Goal: Information Seeking & Learning: Learn about a topic

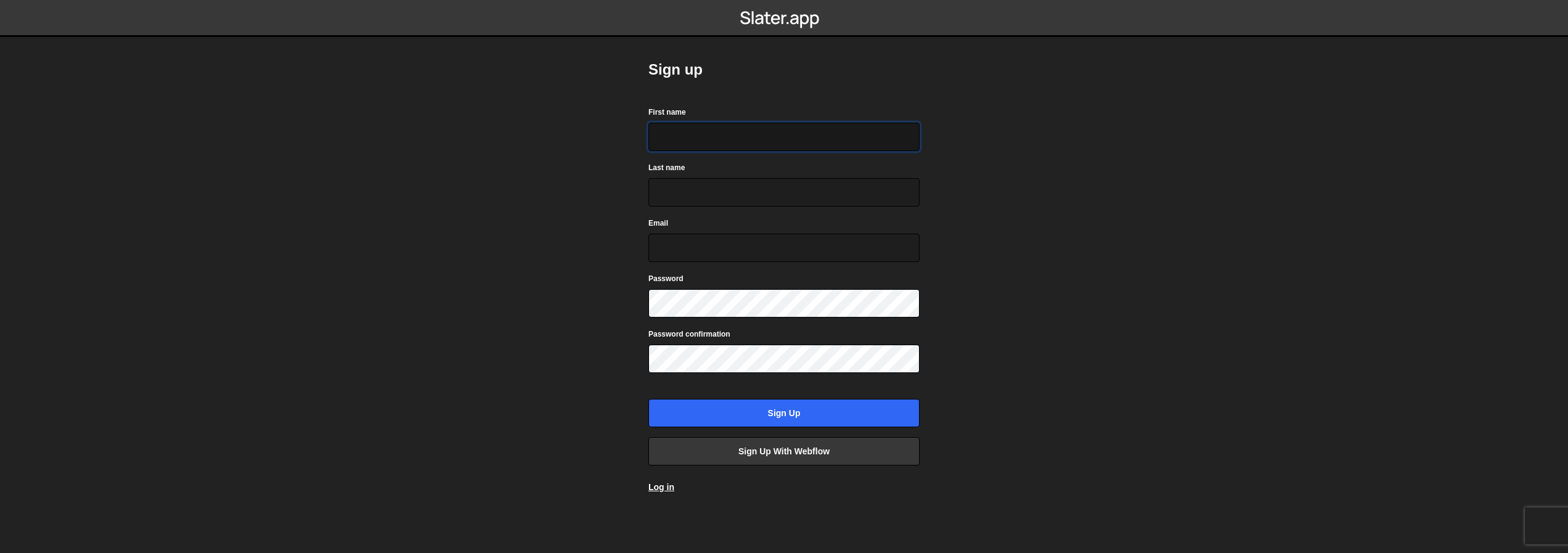
click at [719, 127] on input "First name" at bounding box center [784, 137] width 271 height 28
click at [0, 552] on nordpass-autofill-portal at bounding box center [0, 553] width 0 height 0
type input "Klouwen"
type input "Maarten"
type input "Meklouwen@gmail.com"
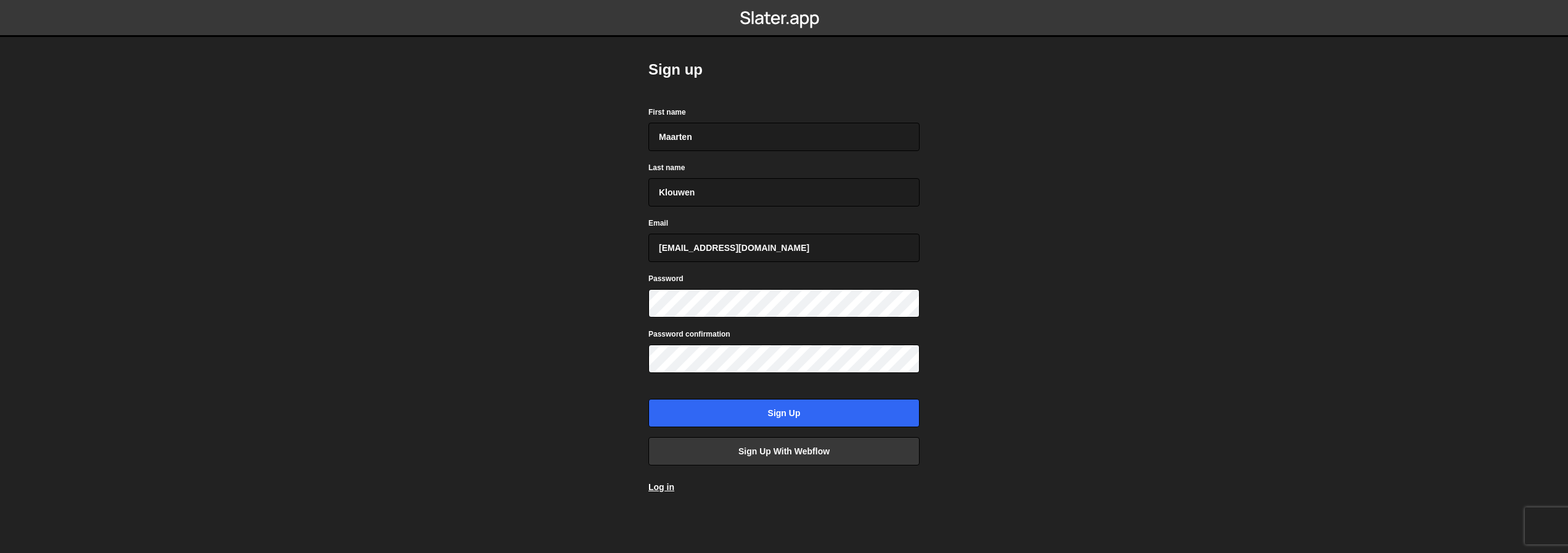
click at [0, 552] on nordpass-autofill-portal at bounding box center [0, 553] width 0 height 0
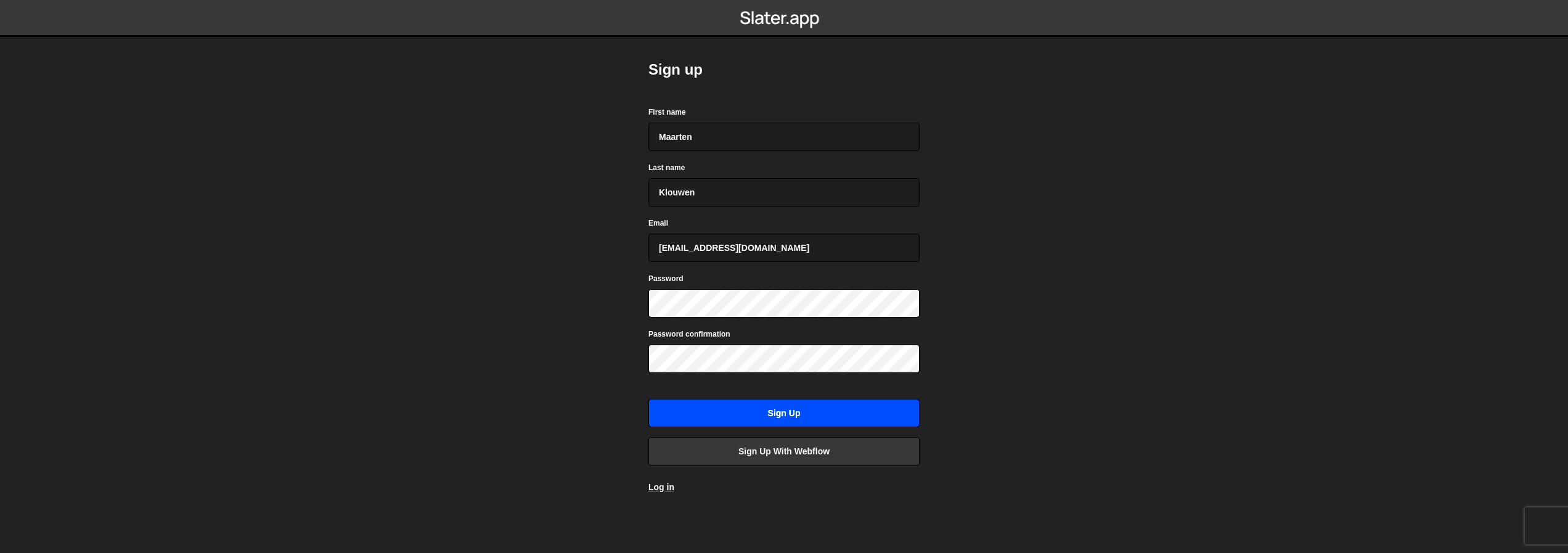
click at [0, 552] on nordpass-autofill-portal at bounding box center [0, 553] width 0 height 0
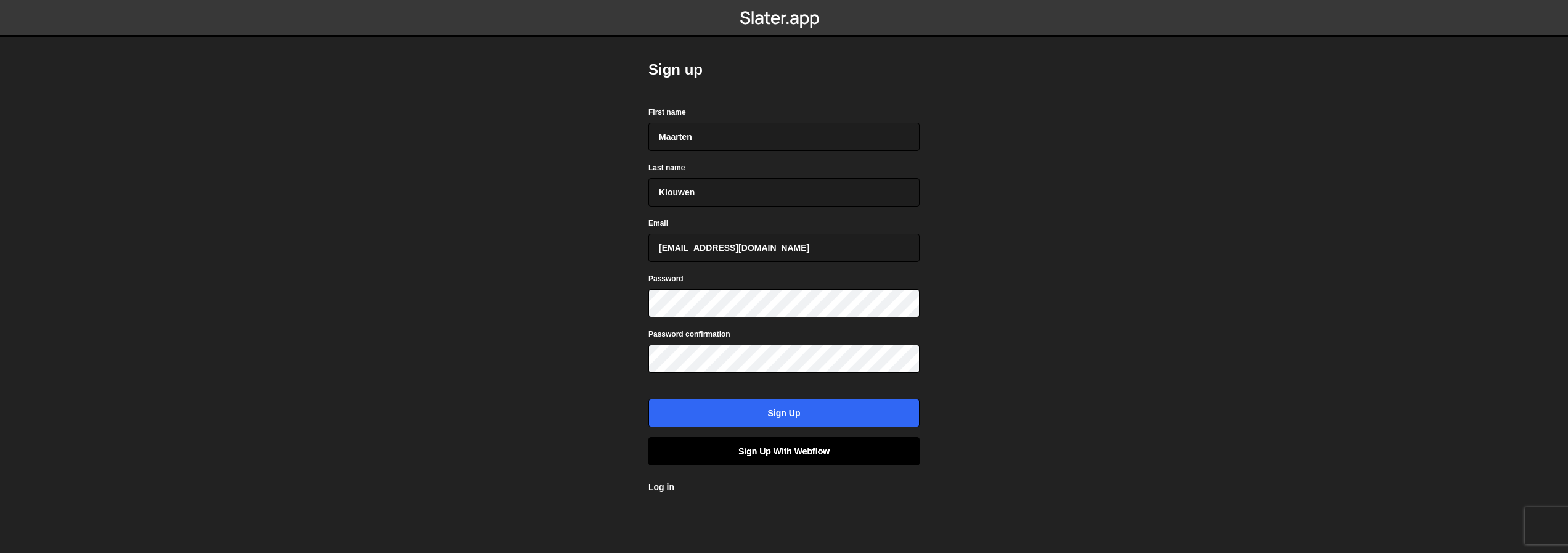
click at [793, 454] on link "Sign up with Webflow" at bounding box center [784, 451] width 271 height 28
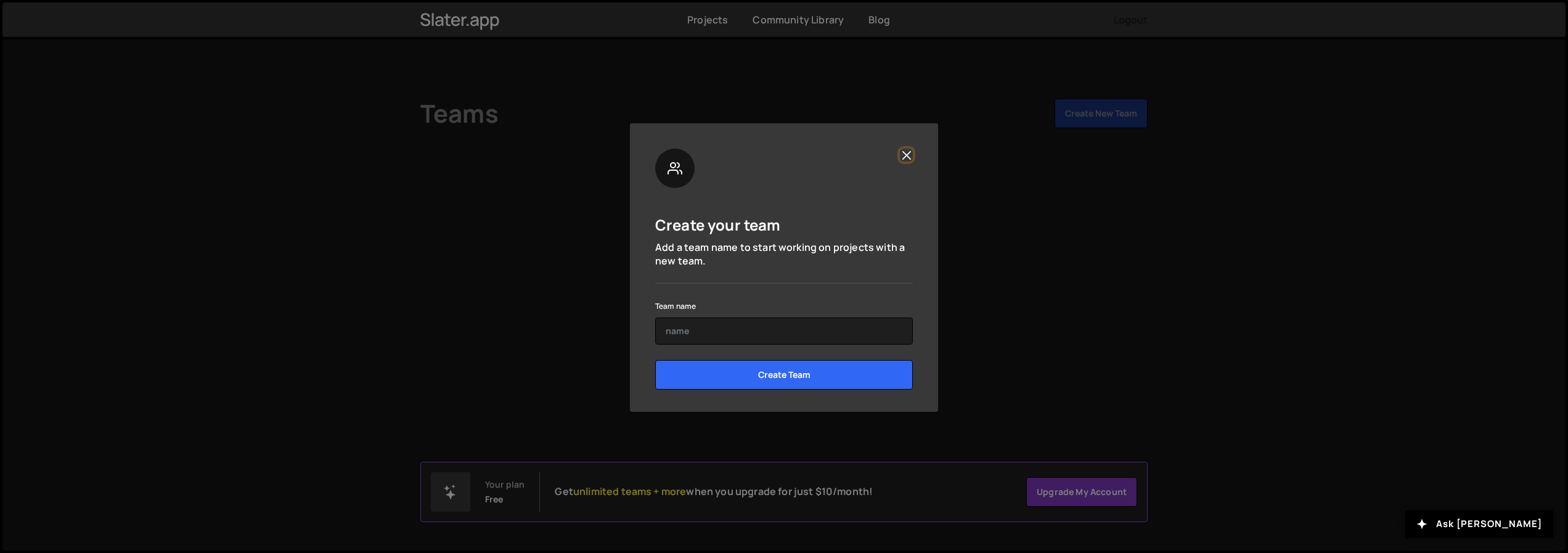
click at [907, 153] on button "Close" at bounding box center [906, 154] width 13 height 13
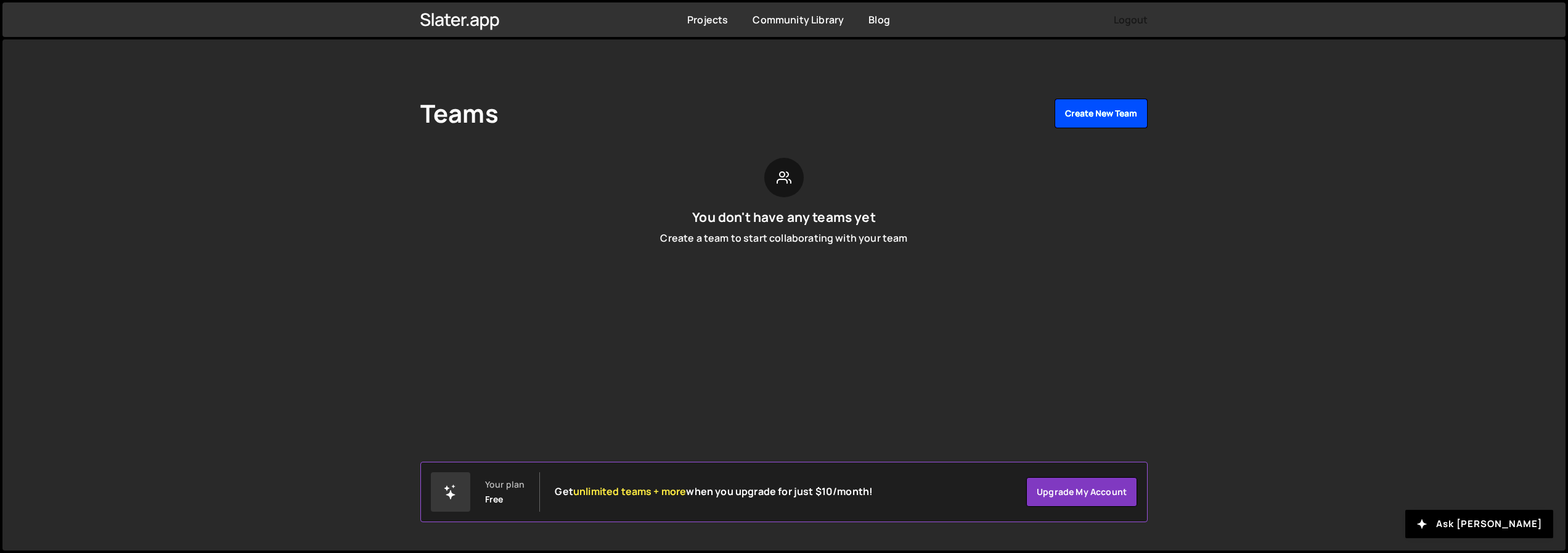
click at [1111, 117] on button "Create New Team" at bounding box center [1101, 114] width 93 height 30
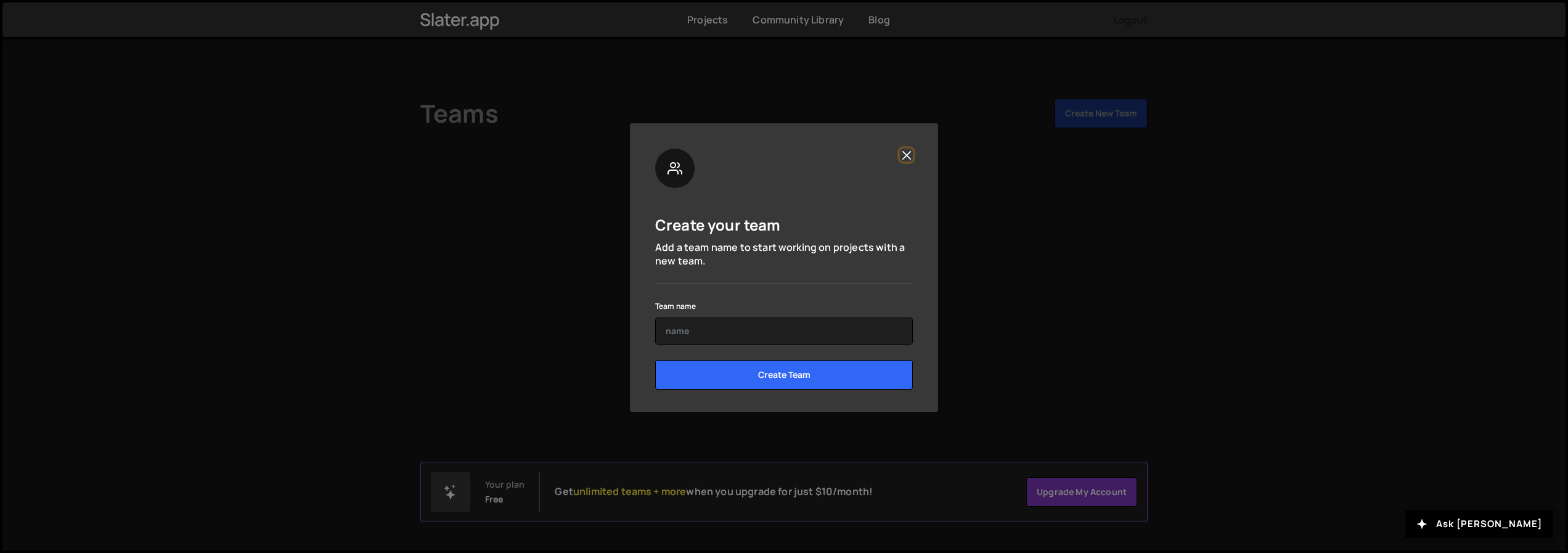
click at [908, 151] on button "Close" at bounding box center [906, 154] width 13 height 13
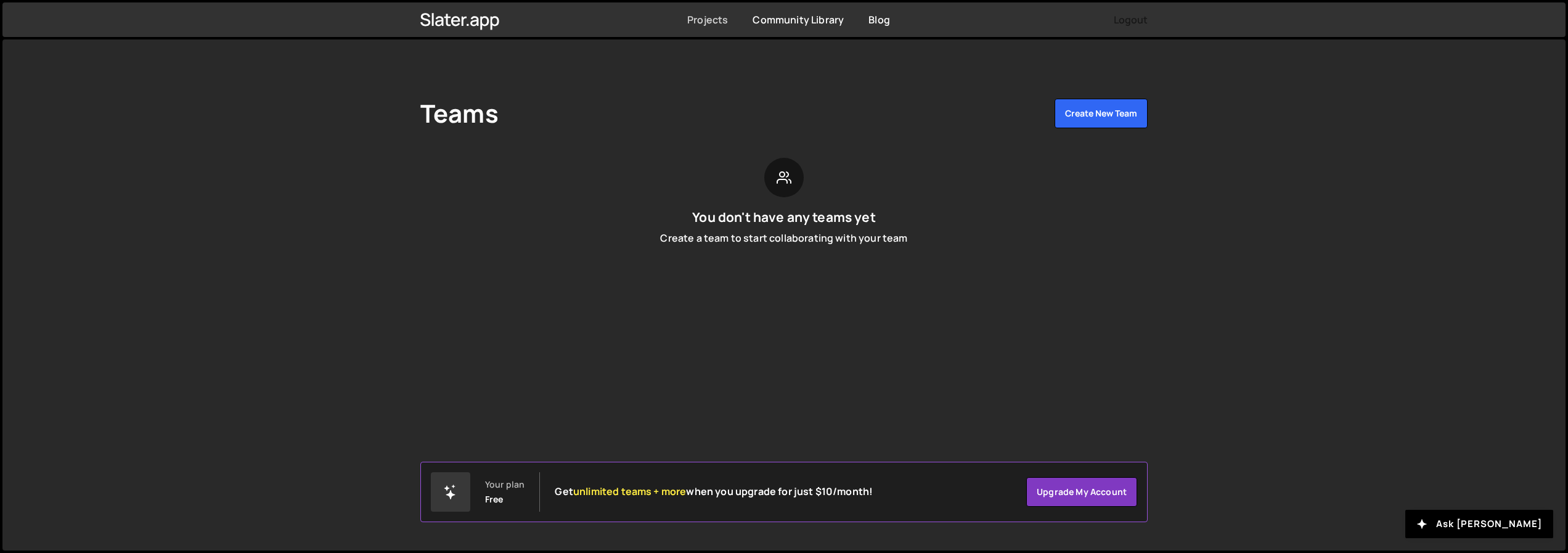
click at [716, 17] on link "Projects" at bounding box center [707, 19] width 40 height 13
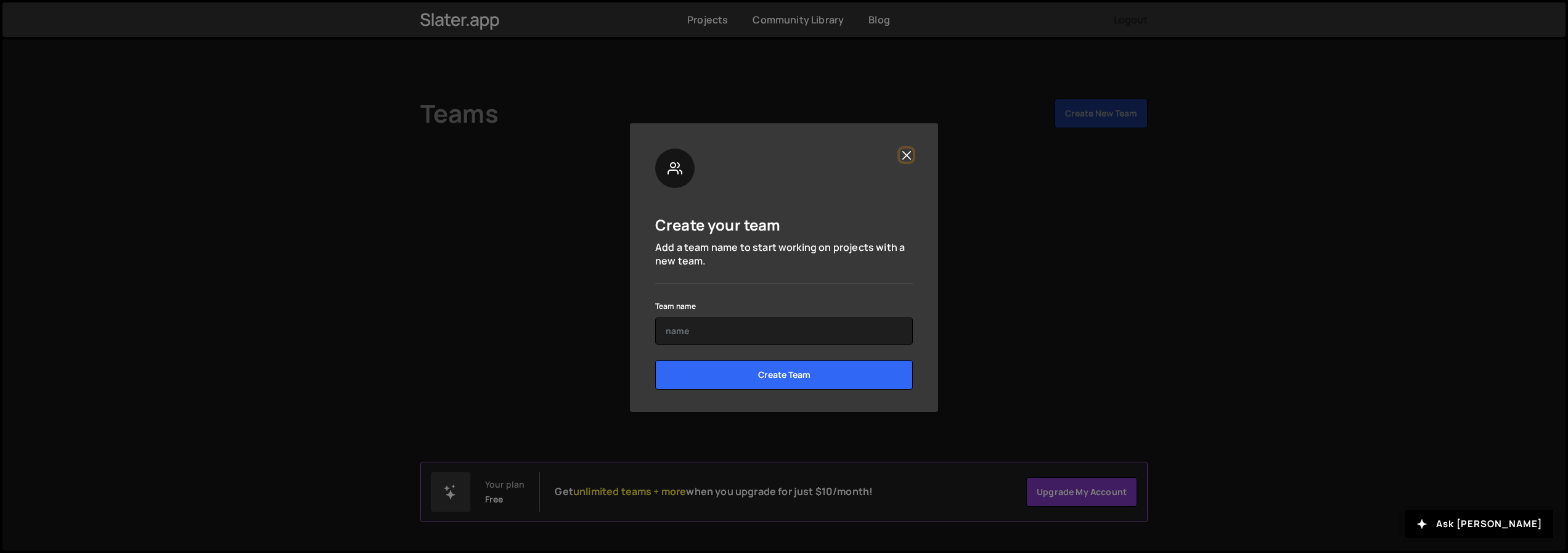
click at [906, 160] on button "Close" at bounding box center [906, 154] width 13 height 13
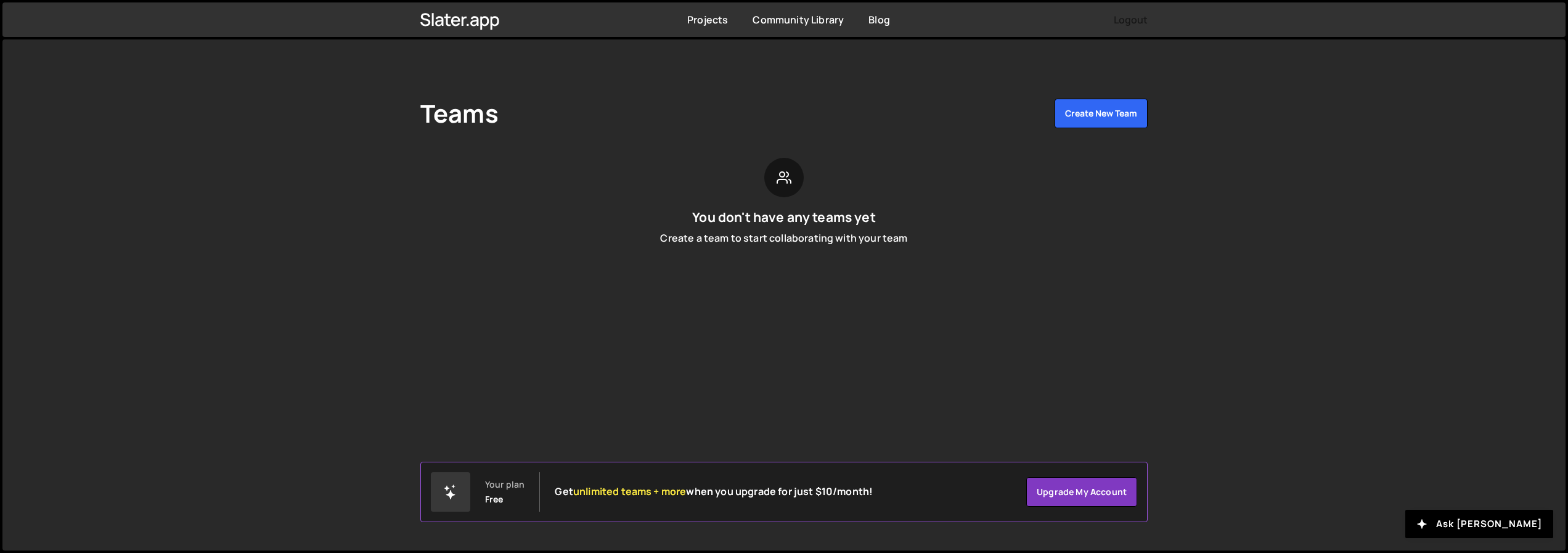
click at [0, 552] on nordpass-portal at bounding box center [0, 553] width 0 height 0
click at [1106, 117] on button "Create New Team" at bounding box center [1101, 114] width 93 height 30
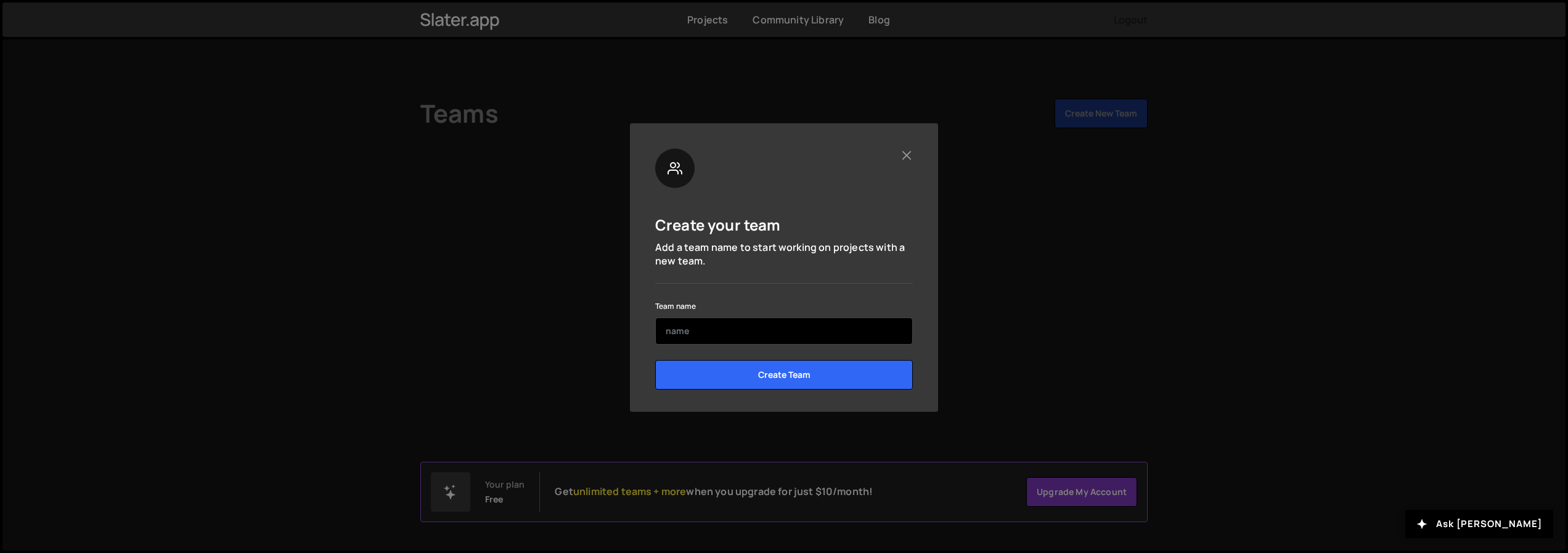
click at [716, 340] on input "text" at bounding box center [784, 331] width 257 height 27
type input "Van de Socials"
click at [655, 360] on input "Create Team" at bounding box center [784, 375] width 257 height 30
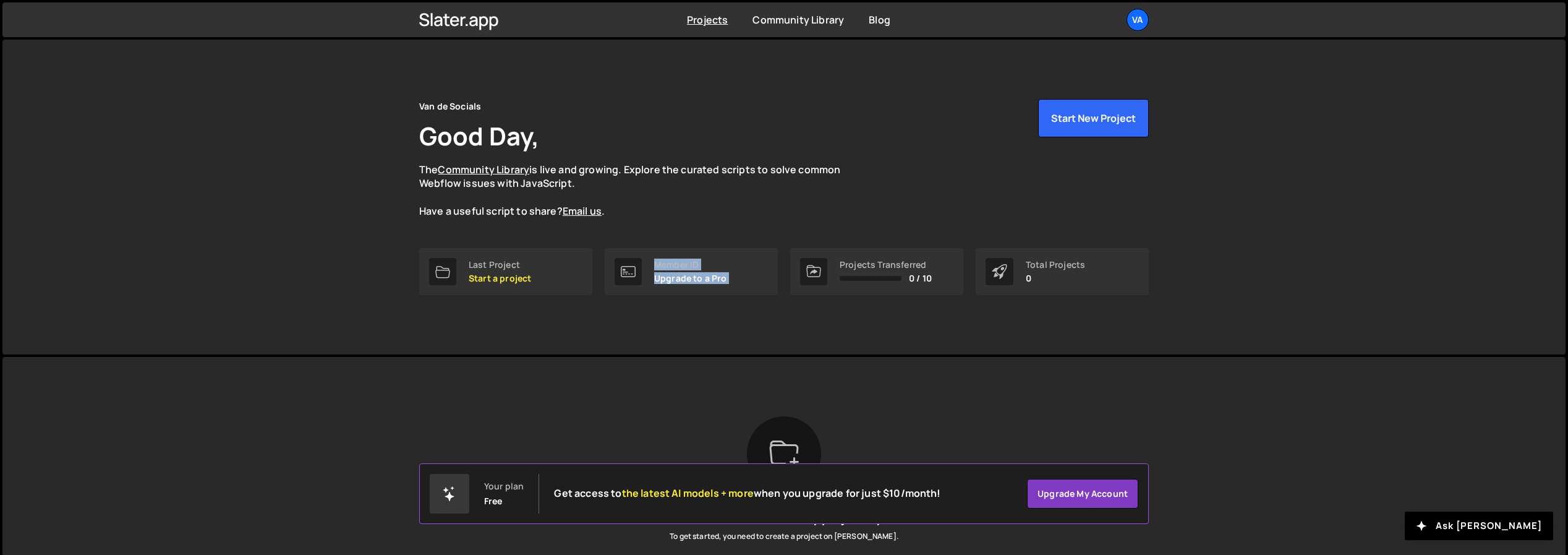
drag, startPoint x: 710, startPoint y: 279, endPoint x: 813, endPoint y: 279, distance: 103.0
click at [813, 279] on div "Last Project Start a project Member ID Upgrade to a Pro Projects Transferred 0 …" at bounding box center [784, 271] width 730 height 47
click at [813, 279] on div at bounding box center [814, 271] width 27 height 27
drag, startPoint x: 898, startPoint y: 272, endPoint x: 947, endPoint y: 270, distance: 49.0
click at [947, 270] on div "Projects Transferred 0 / 10" at bounding box center [877, 271] width 173 height 47
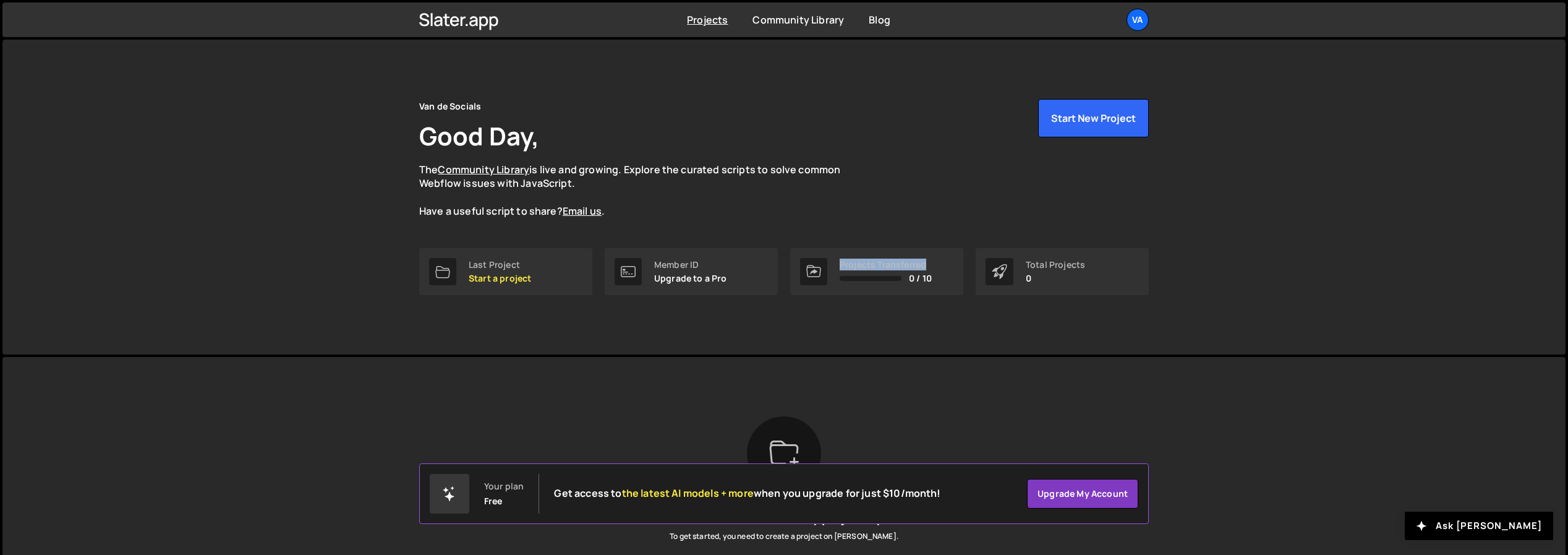
click at [947, 270] on div "Projects Transferred 0 / 10" at bounding box center [877, 271] width 173 height 47
drag, startPoint x: 1067, startPoint y: 268, endPoint x: 1108, endPoint y: 268, distance: 41.0
click at [1108, 268] on div "Total Projects 0" at bounding box center [1062, 271] width 173 height 47
click at [773, 30] on div "Projects Community Library Blog Va Projects Your Teams Account Upgrade Logout" at bounding box center [784, 20] width 766 height 35
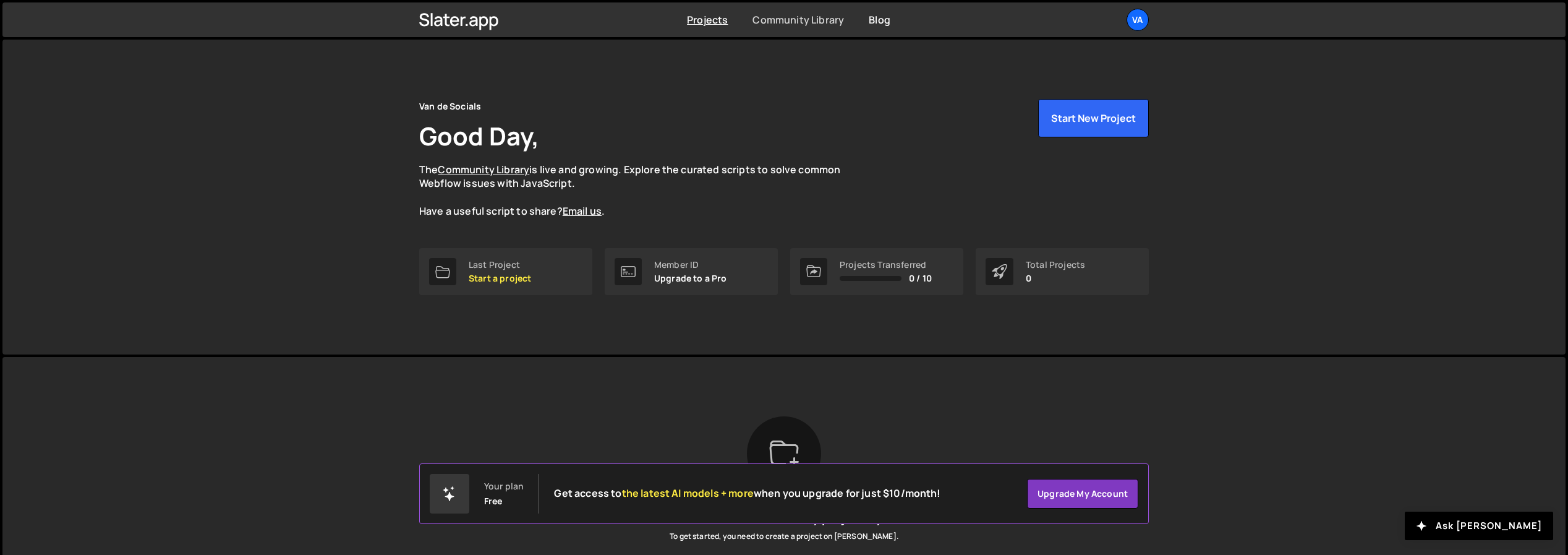
click at [780, 25] on link "Community Library" at bounding box center [798, 20] width 92 height 14
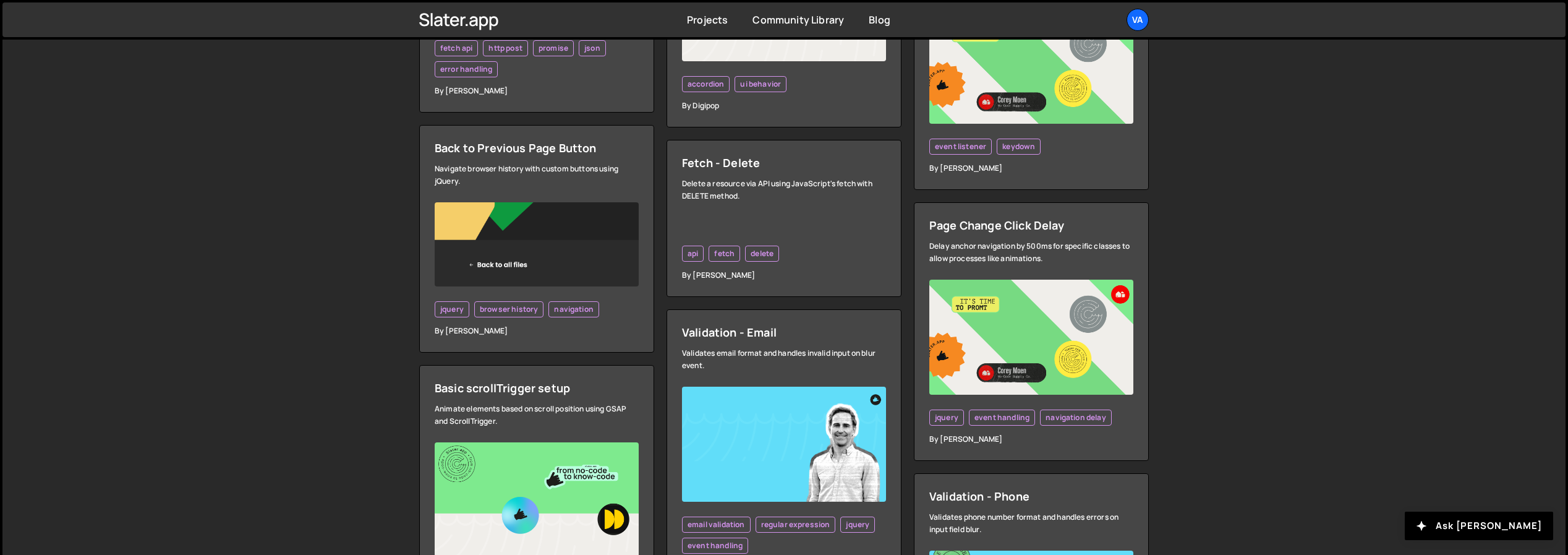
scroll to position [3455, 0]
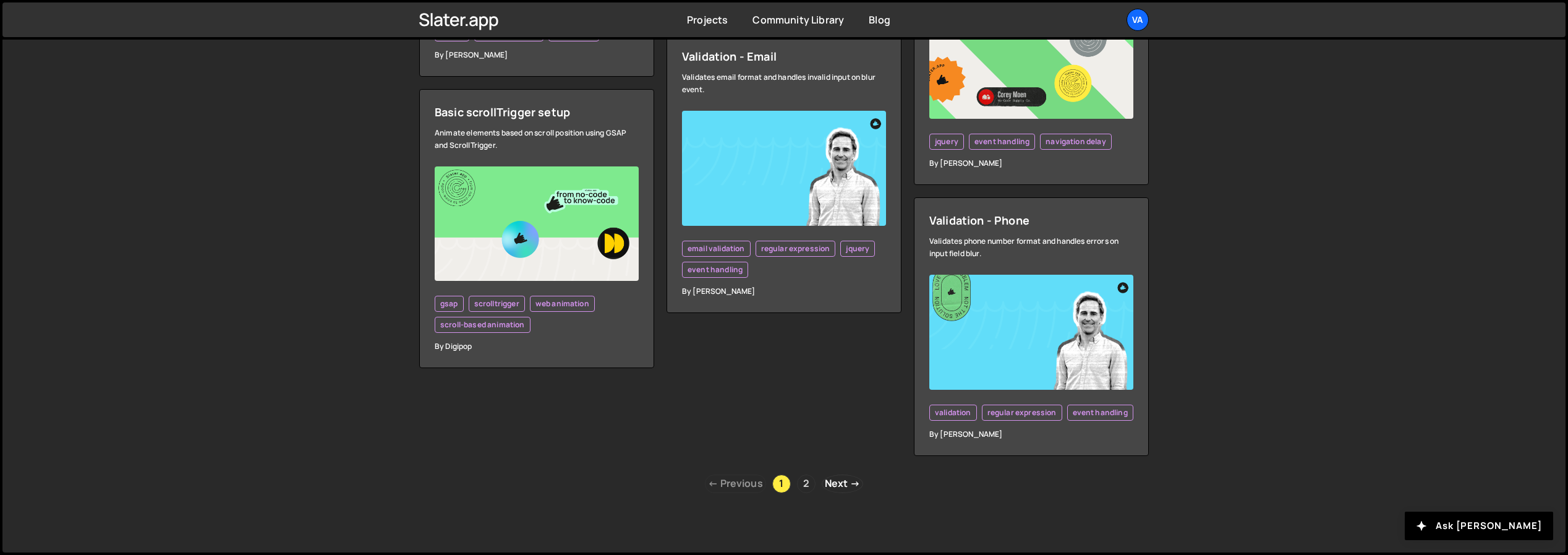
click at [805, 490] on link "2" at bounding box center [806, 484] width 19 height 19
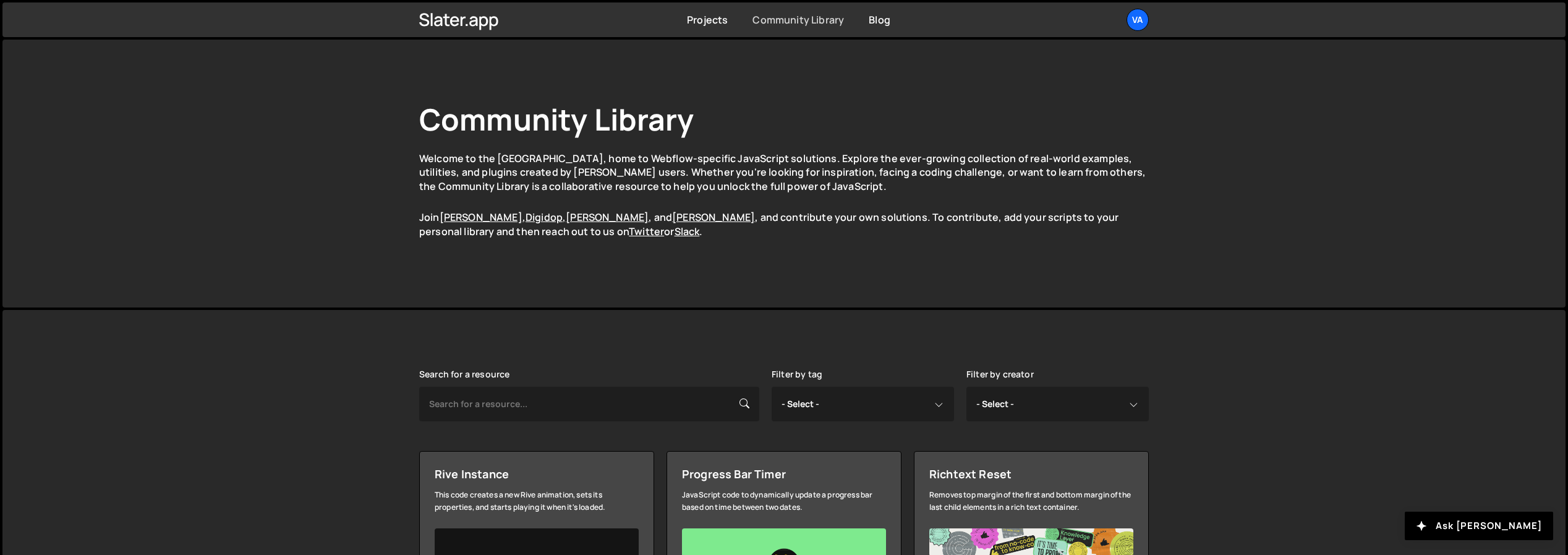
click at [802, 20] on link "Community Library" at bounding box center [798, 20] width 92 height 14
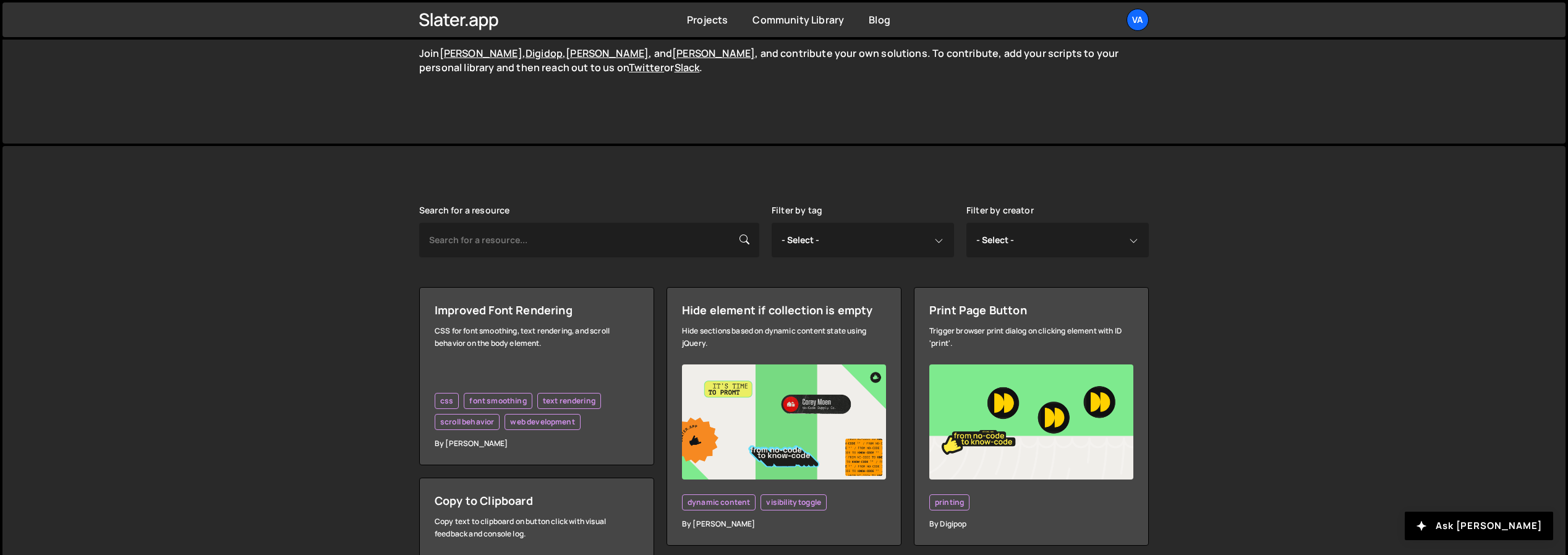
scroll to position [124, 0]
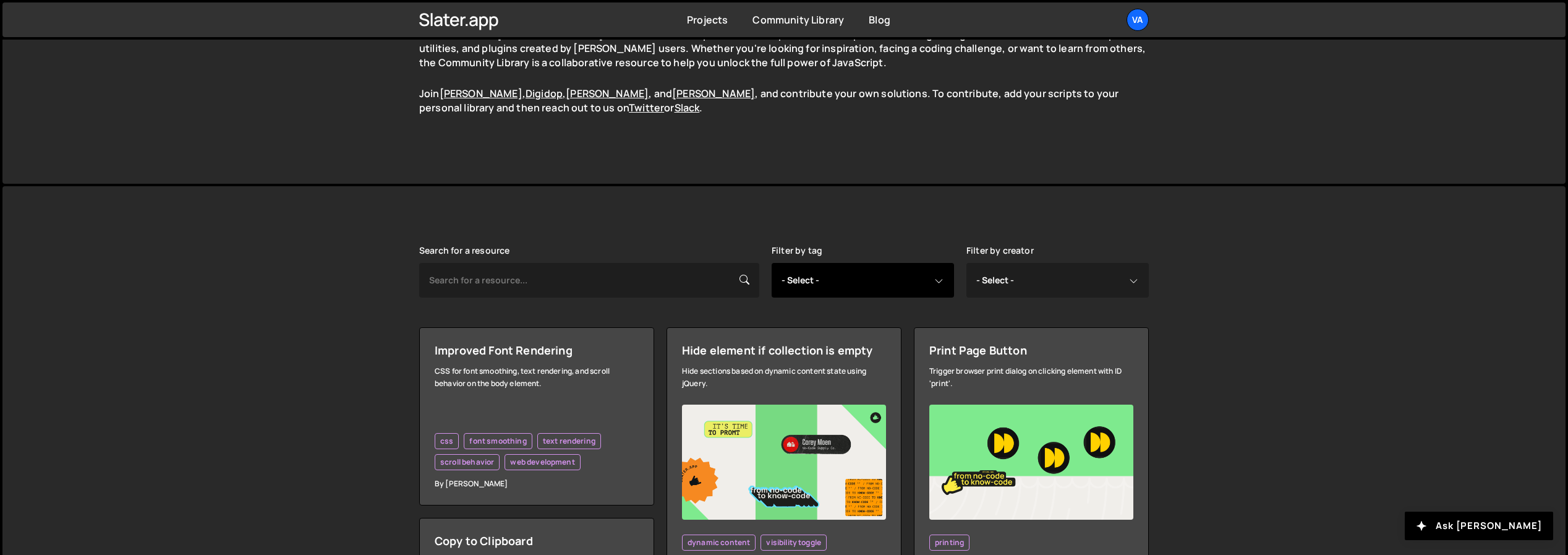
click at [865, 289] on select "- Select - all resources ::selection api american flag animation array filterin…" at bounding box center [862, 280] width 182 height 35
select select "animation"
click at [772, 263] on select "- Select - all resources ::selection api american flag animation array filterin…" at bounding box center [862, 280] width 182 height 35
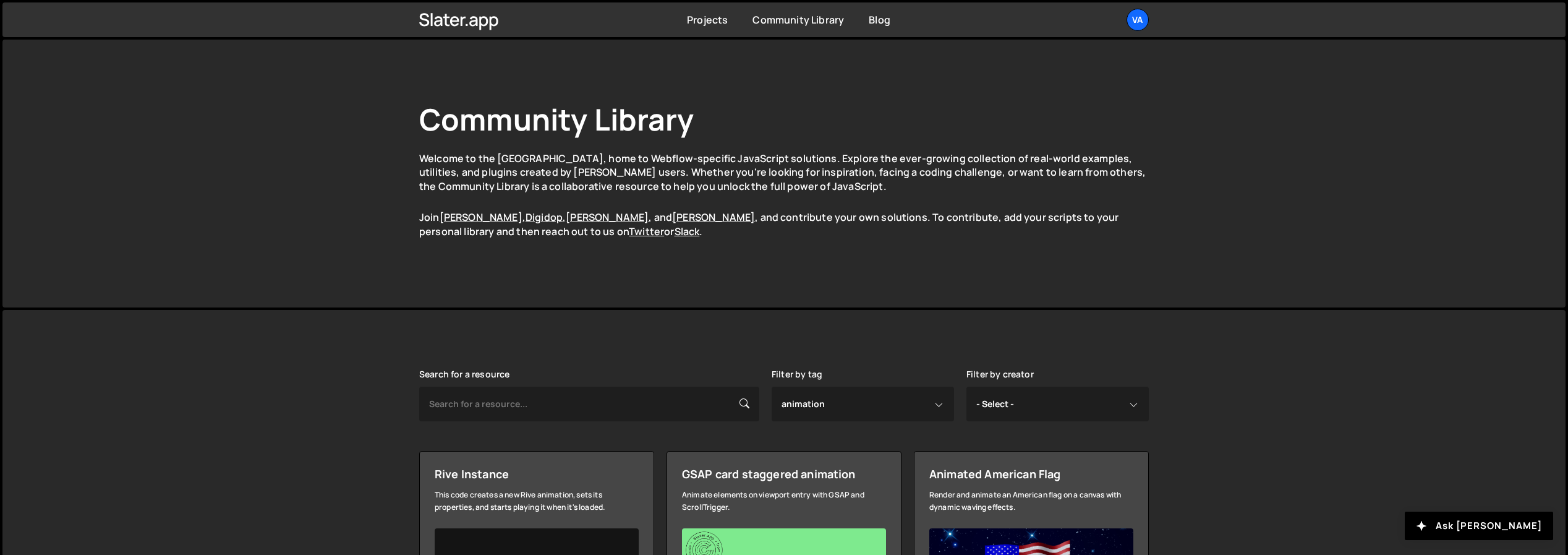
select select "animation"
click at [1035, 282] on div "Community Library Welcome to the [GEOGRAPHIC_DATA], home to Webflow-specific Ja…" at bounding box center [784, 173] width 766 height 268
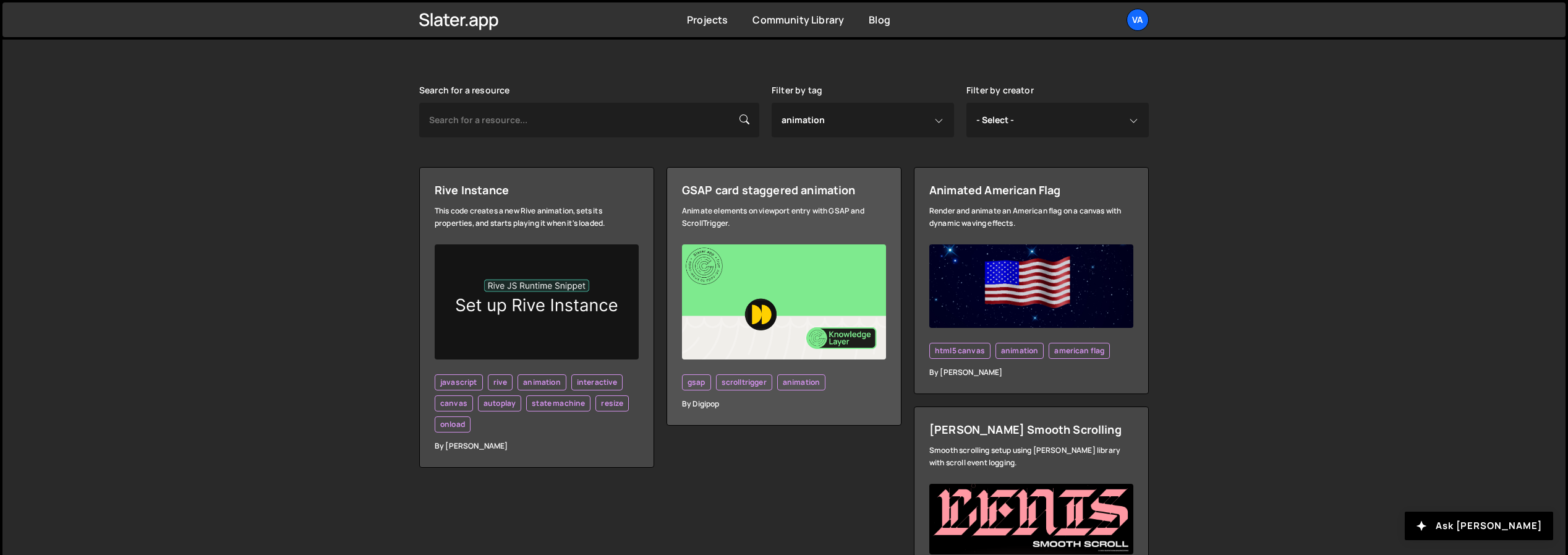
scroll to position [283, 0]
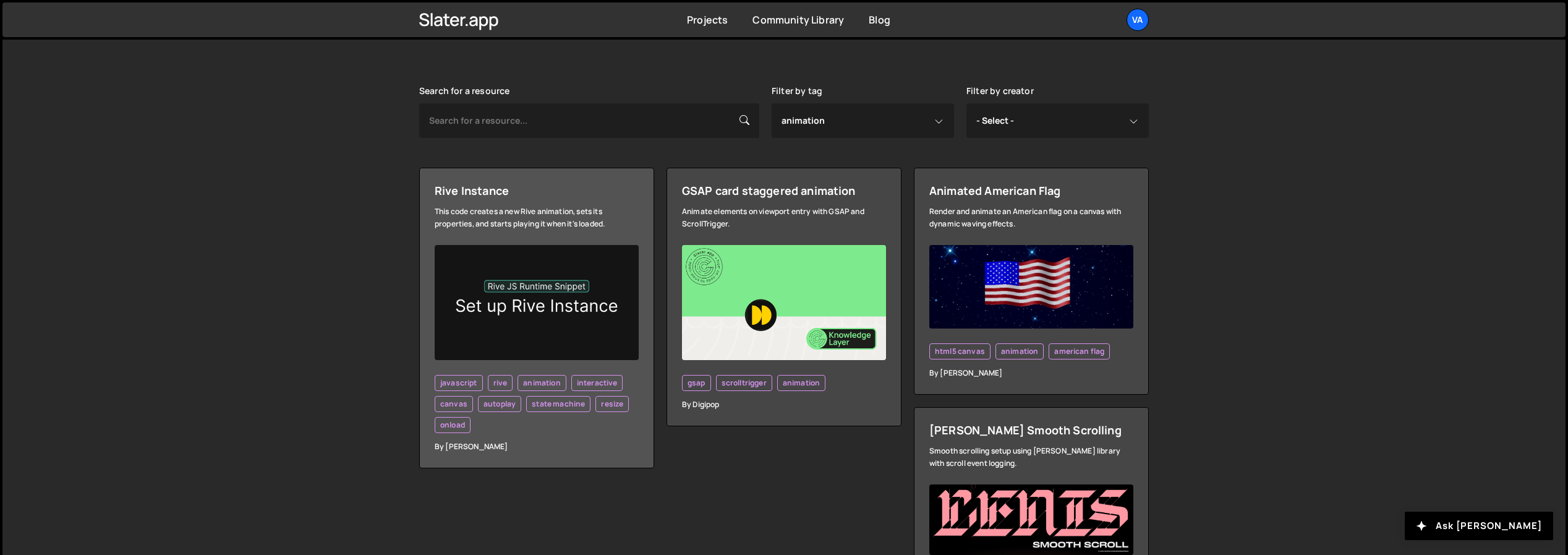
click at [491, 294] on img at bounding box center [537, 302] width 204 height 115
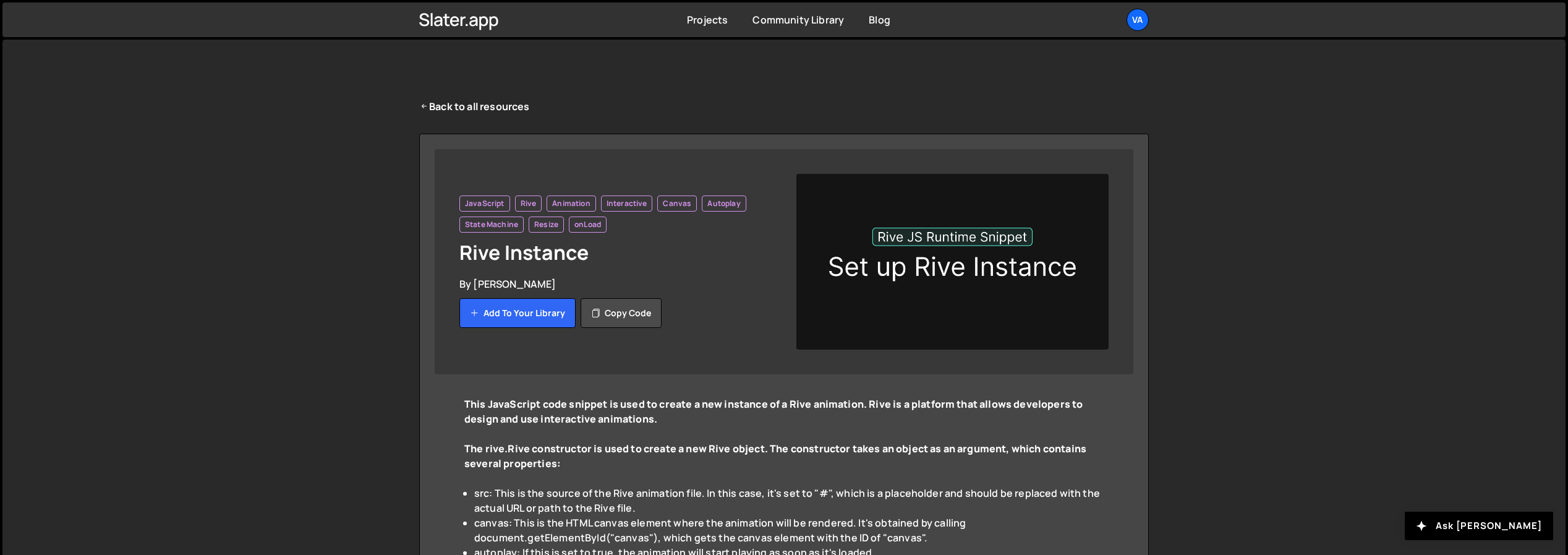
click at [919, 224] on img at bounding box center [953, 261] width 312 height 176
click at [892, 275] on img at bounding box center [953, 261] width 312 height 176
click at [445, 103] on link "Back to all resources" at bounding box center [474, 107] width 110 height 15
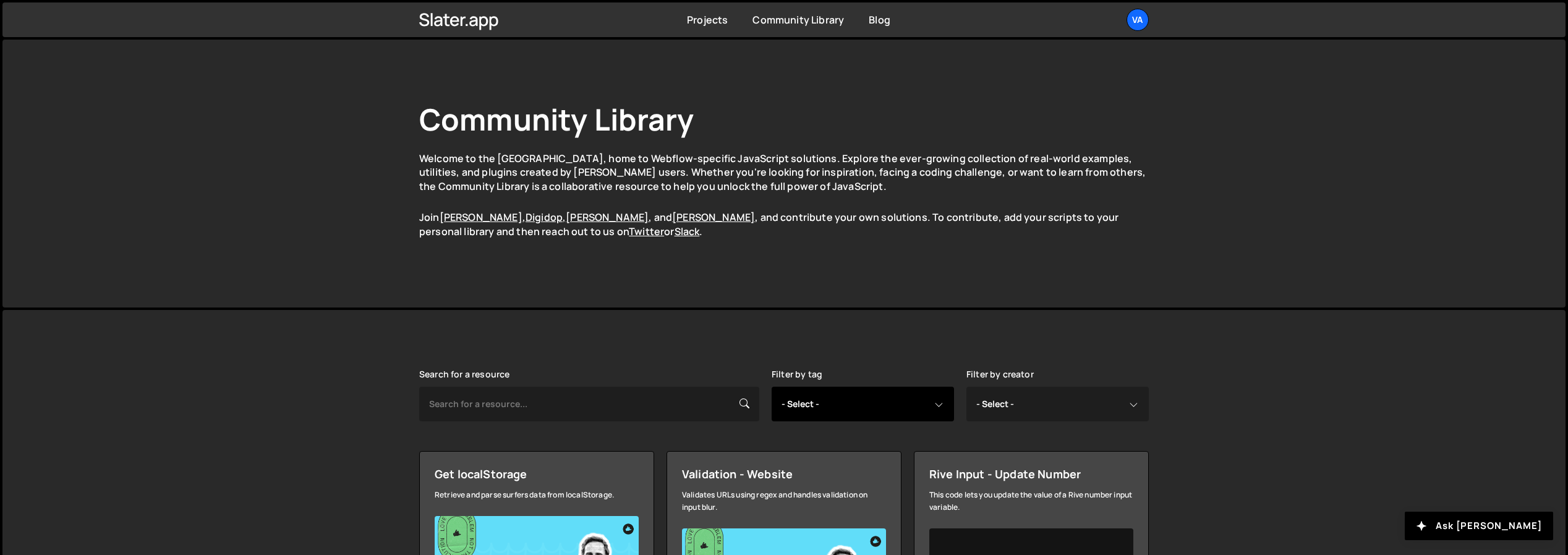
click at [821, 410] on select "- Select - all resources ::selection api american flag animation array filterin…" at bounding box center [862, 404] width 182 height 35
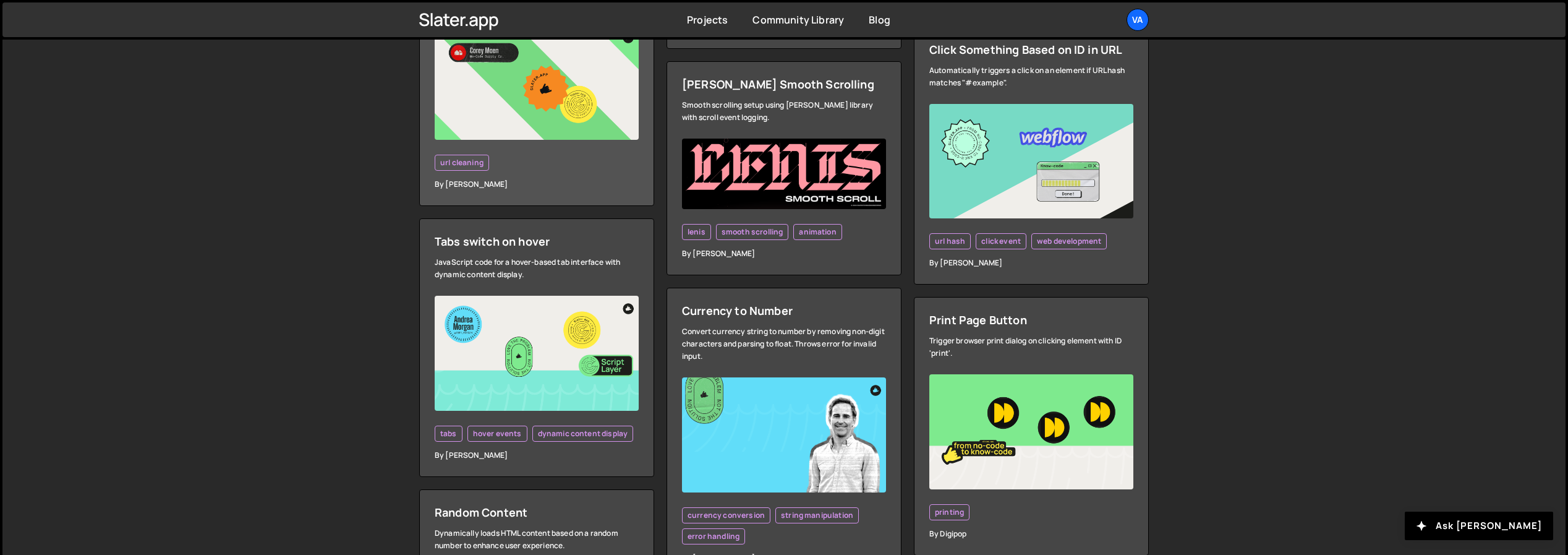
scroll to position [2184, 0]
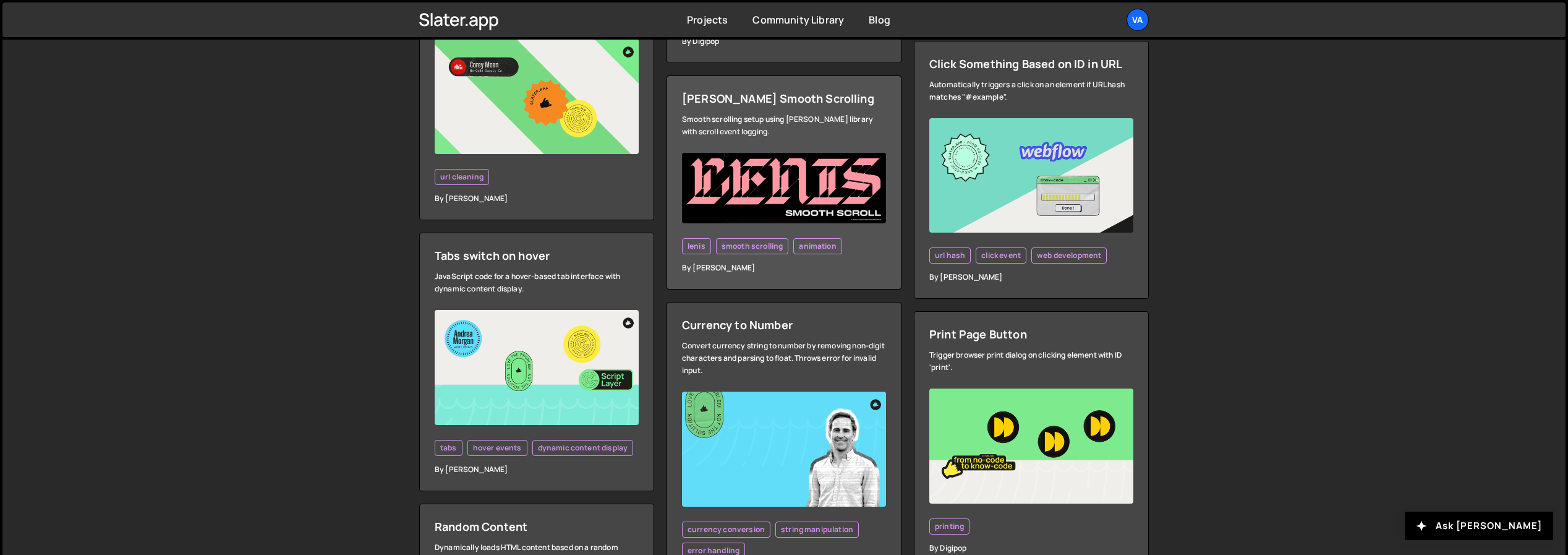
click at [742, 195] on img at bounding box center [784, 188] width 204 height 71
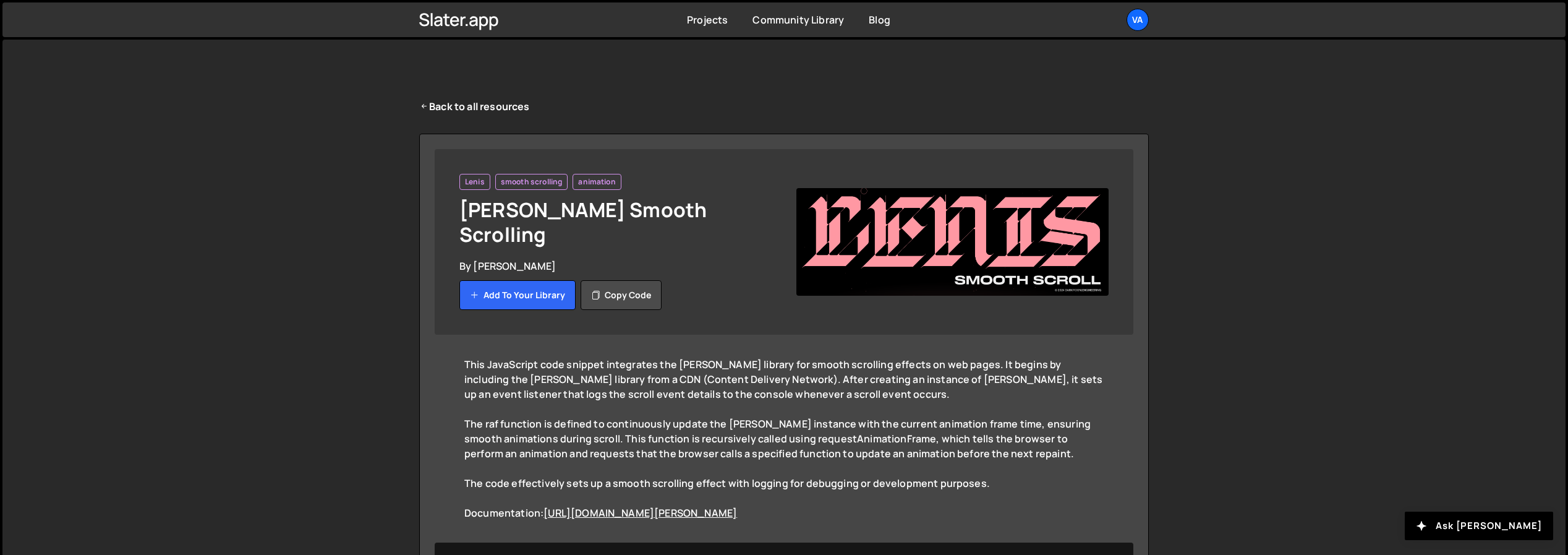
click at [956, 237] on img at bounding box center [953, 241] width 312 height 107
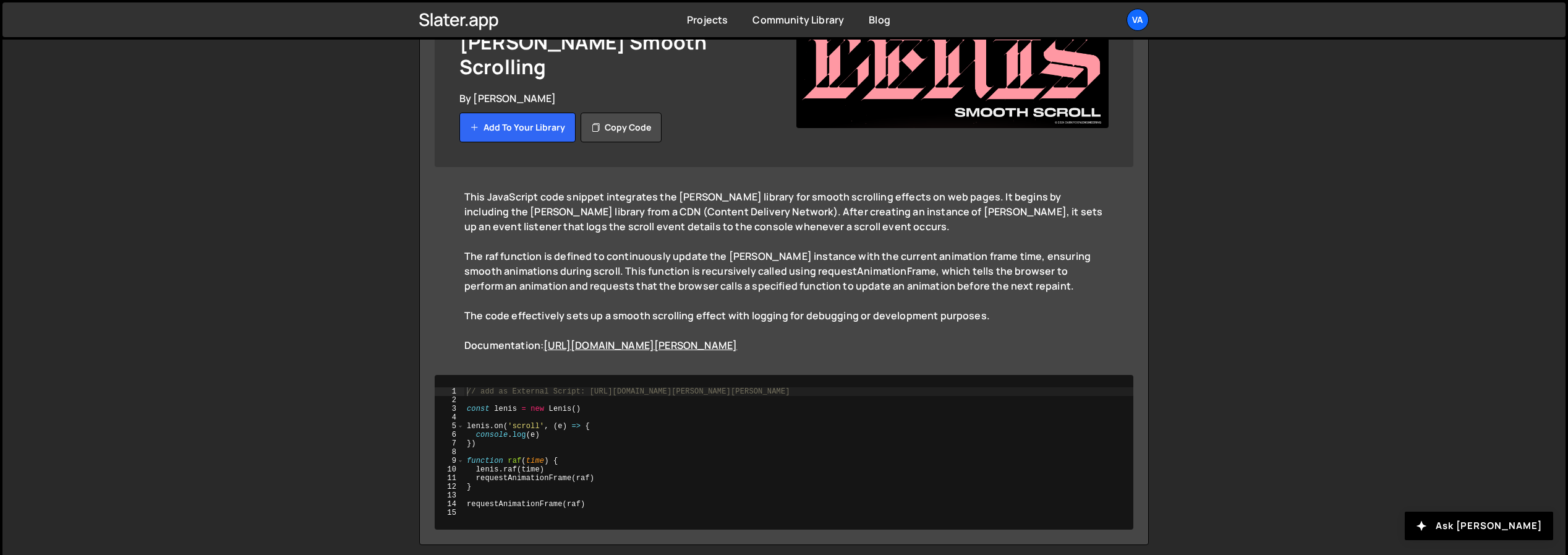
scroll to position [195, 0]
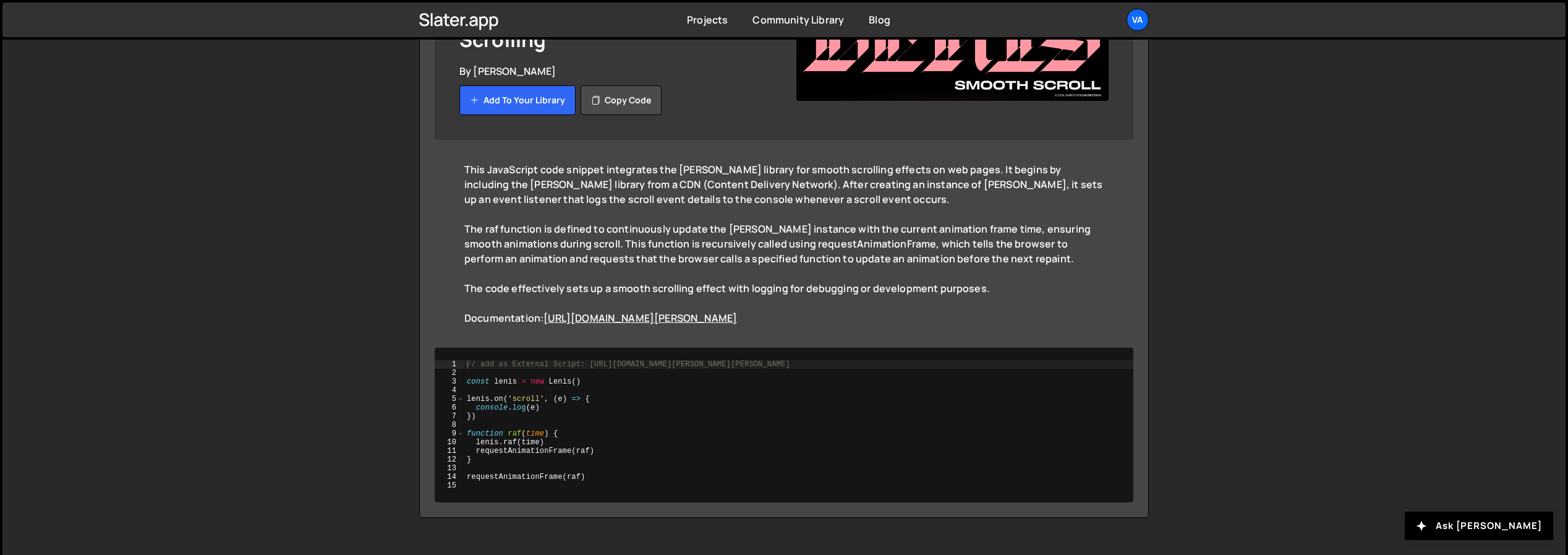
click at [706, 285] on div "The code effectively sets up a smooth scrolling effect with logging for debuggi…" at bounding box center [784, 303] width 640 height 44
click at [706, 311] on link "[URL][DOMAIN_NAME][PERSON_NAME]" at bounding box center [640, 318] width 194 height 14
